Goal: Find specific page/section: Find specific page/section

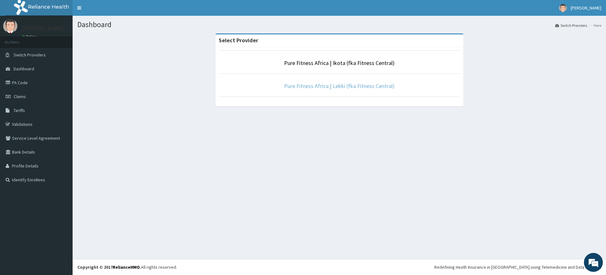
click at [369, 86] on link "Pure Fitness Africa | Lekki (fka Fitness Central)" at bounding box center [339, 85] width 110 height 7
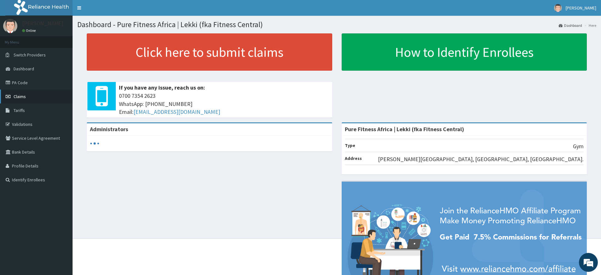
click at [23, 95] on span "Claims" at bounding box center [20, 97] width 12 height 6
